Goal: Task Accomplishment & Management: Complete application form

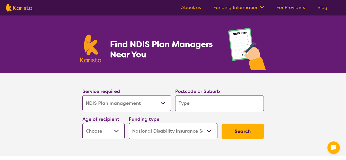
select select "NDIS Plan management"
select select "NDIS"
select select "NDIS Plan management"
select select "NDIS"
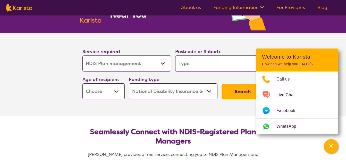
scroll to position [45, 0]
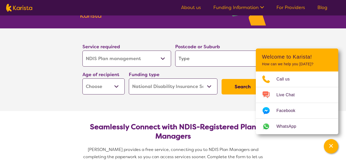
click at [162, 111] on section "Seamlessly Connect with NDIS-Registered Plan Managers Karista provides a free s…" at bounding box center [173, 147] width 198 height 72
click at [191, 60] on input "search" at bounding box center [219, 58] width 89 height 16
type input "2"
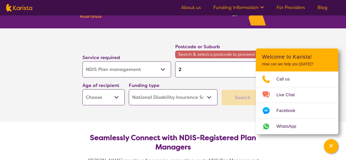
type input "27"
type input "276"
type input "2765"
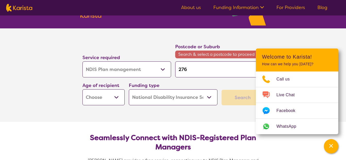
type input "2765"
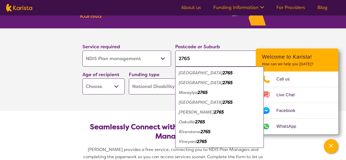
type input "2765"
click at [204, 132] on em "2765" at bounding box center [205, 131] width 10 height 5
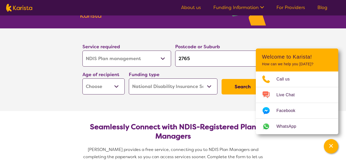
click at [200, 111] on section "Seamlessly Connect with NDIS-Registered Plan Managers Karista provides a free s…" at bounding box center [173, 147] width 198 height 72
click at [116, 87] on select "Early Childhood - 0 to 9 Child - 10 to 11 Adolescent - 12 to 17 Adult - 18 to 6…" at bounding box center [103, 86] width 42 height 16
select select "EC"
click at [82, 78] on select "Early Childhood - 0 to 9 Child - 10 to 11 Adolescent - 12 to 17 Adult - 18 to 6…" at bounding box center [103, 86] width 42 height 16
select select "EC"
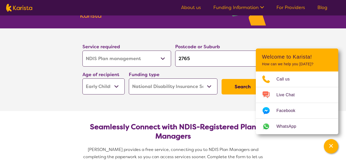
click at [212, 87] on select "Home Care Package (HCP) National Disability Insurance Scheme (NDIS) I don't know" at bounding box center [173, 86] width 89 height 16
click at [129, 78] on select "Home Care Package (HCP) National Disability Insurance Scheme (NDIS) I don't know" at bounding box center [173, 86] width 89 height 16
click at [246, 87] on button "Search" at bounding box center [242, 86] width 42 height 15
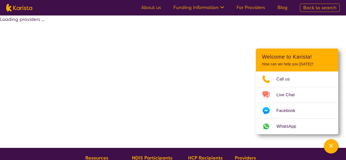
select select "by_score"
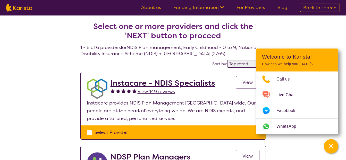
click at [331, 143] on icon "Channel Menu" at bounding box center [330, 145] width 5 height 5
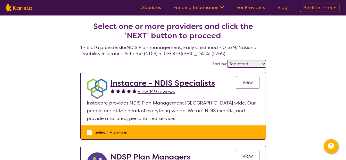
click at [249, 79] on link "View" at bounding box center [247, 82] width 23 height 13
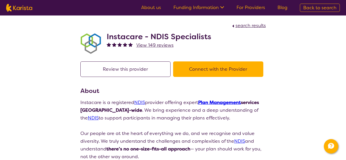
click at [199, 65] on button "Connect with the Provider" at bounding box center [218, 68] width 90 height 15
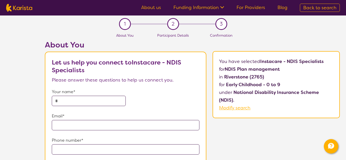
click at [72, 101] on input "text" at bounding box center [89, 101] width 74 height 10
type input "**********"
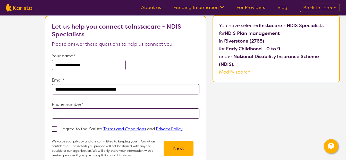
scroll to position [41, 0]
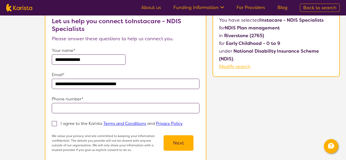
click at [150, 85] on input "**********" at bounding box center [126, 84] width 148 height 10
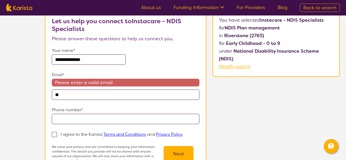
type input "*"
click at [116, 97] on input "**********" at bounding box center [126, 94] width 148 height 10
click at [165, 117] on input "tel" at bounding box center [126, 119] width 148 height 10
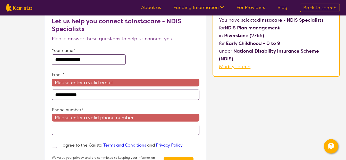
click at [96, 94] on input "**********" at bounding box center [126, 94] width 148 height 10
type input "**********"
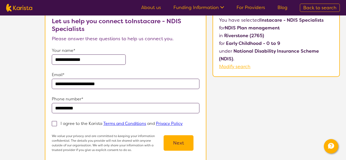
type input "**********"
click at [55, 124] on span at bounding box center [54, 123] width 5 height 5
click at [183, 124] on input "I agree to the Karista Terms and Conditions and Privacy Policy" at bounding box center [184, 122] width 3 height 3
checkbox input "true"
click at [177, 144] on button "Next" at bounding box center [178, 142] width 30 height 15
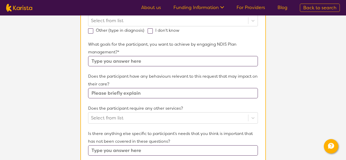
scroll to position [23, 0]
